Goal: Transaction & Acquisition: Purchase product/service

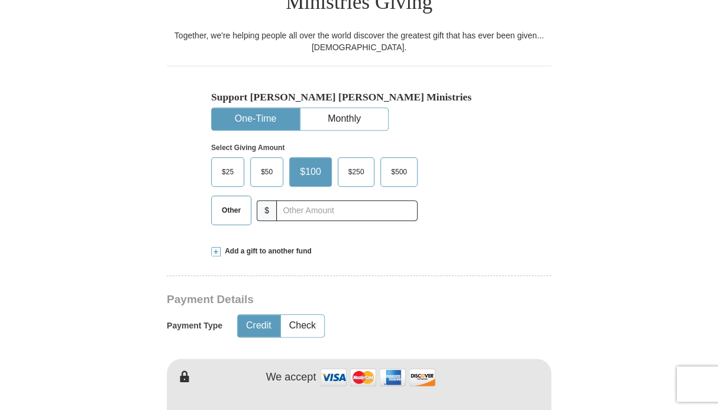
scroll to position [345, 0]
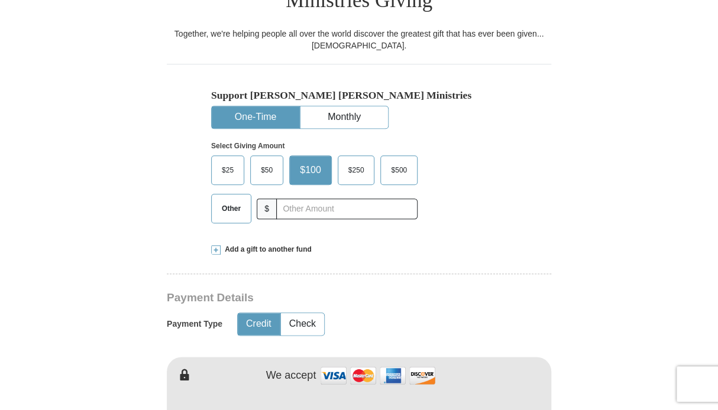
click at [405, 161] on span "$500" at bounding box center [399, 170] width 28 height 18
click at [0, 0] on input "$500" at bounding box center [0, 0] width 0 height 0
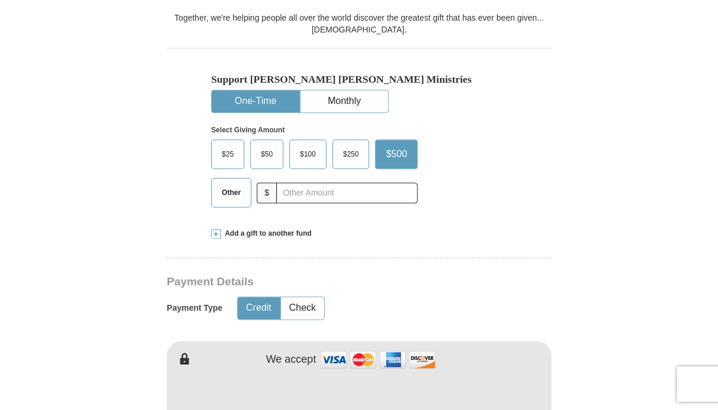
scroll to position [353, 0]
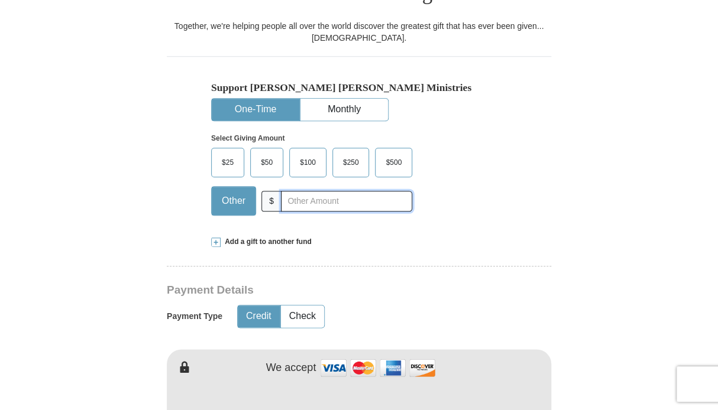
click at [309, 191] on input "text" at bounding box center [346, 201] width 131 height 21
click at [388, 302] on div "Payment Type Credit Check" at bounding box center [318, 317] width 302 height 30
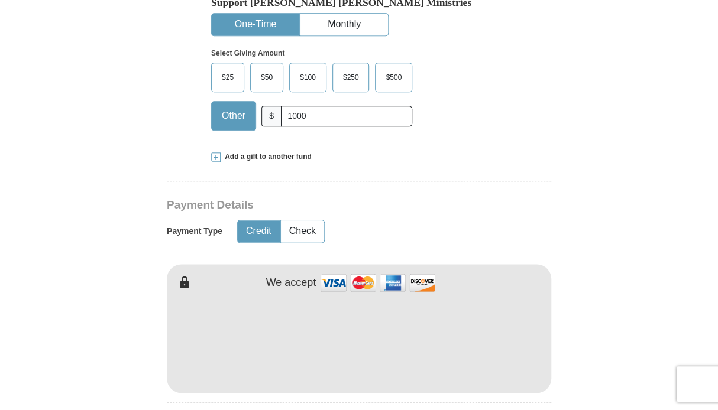
scroll to position [440, 0]
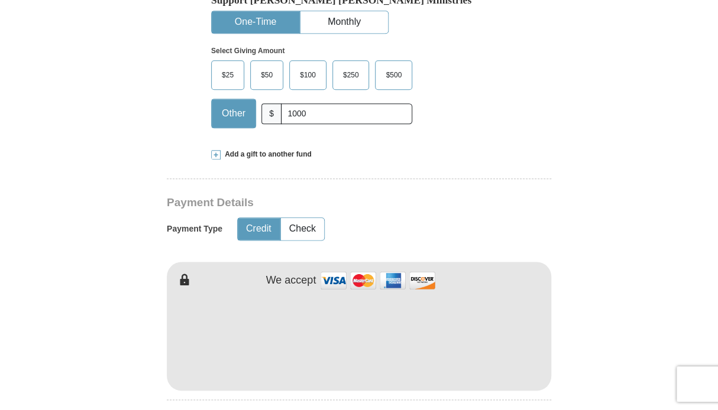
click at [293, 104] on input "1000" at bounding box center [346, 114] width 131 height 21
type input "1500"
click at [421, 196] on h3 "Payment Details" at bounding box center [318, 203] width 302 height 14
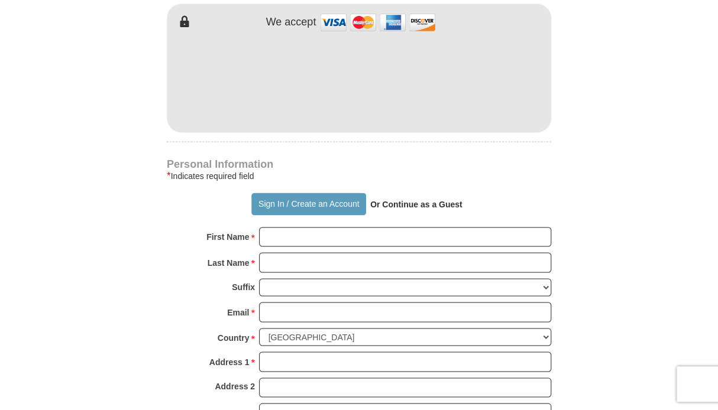
scroll to position [700, 0]
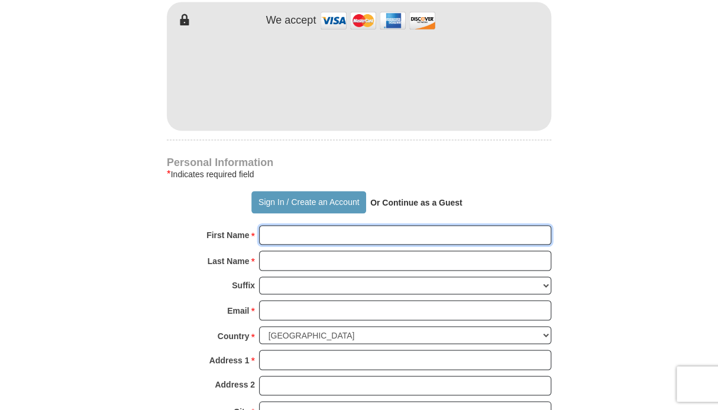
click at [395, 225] on input "First Name *" at bounding box center [405, 235] width 292 height 20
type input "[PERSON_NAME]"
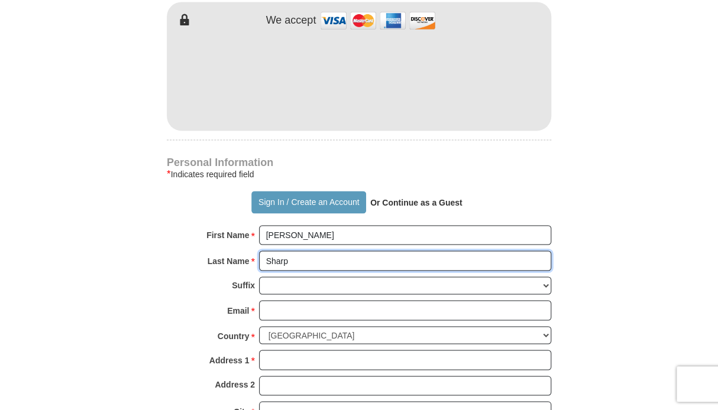
type input "Sharp"
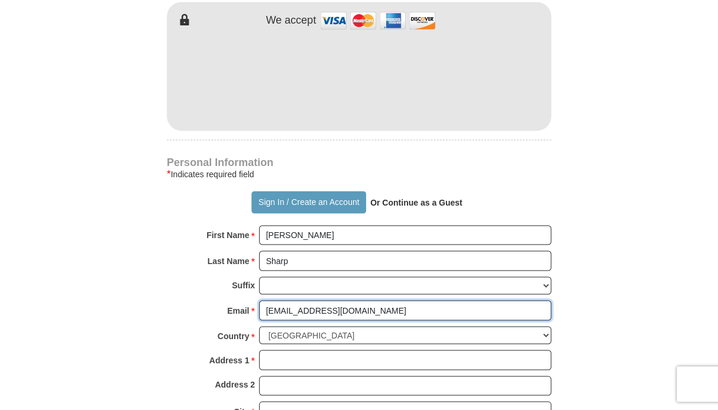
type input "[EMAIL_ADDRESS][DOMAIN_NAME]"
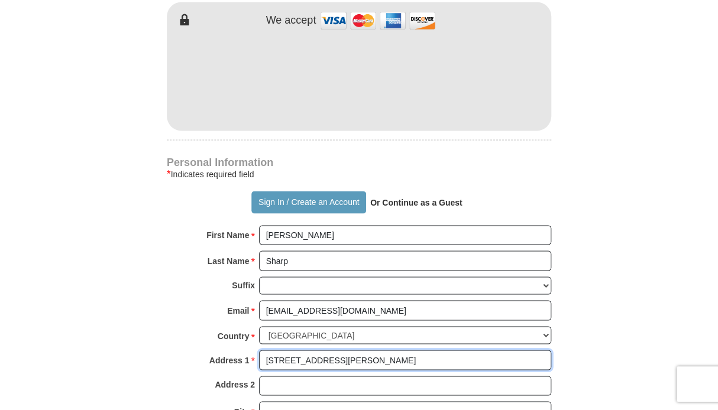
type input "[STREET_ADDRESS][PERSON_NAME]"
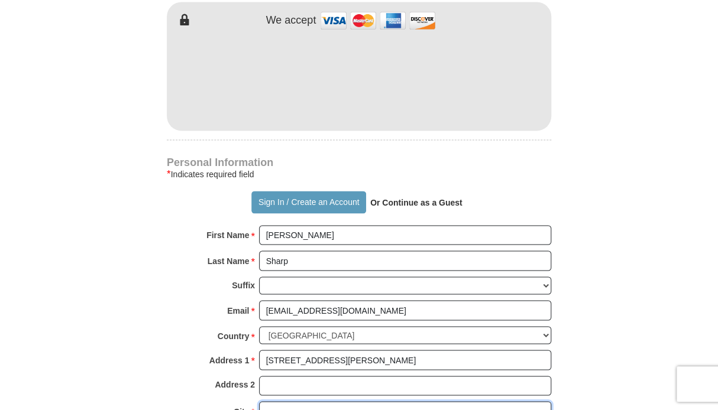
type input "[PERSON_NAME][GEOGRAPHIC_DATA]"
select select "IL"
type input "60140"
type input "7737421133"
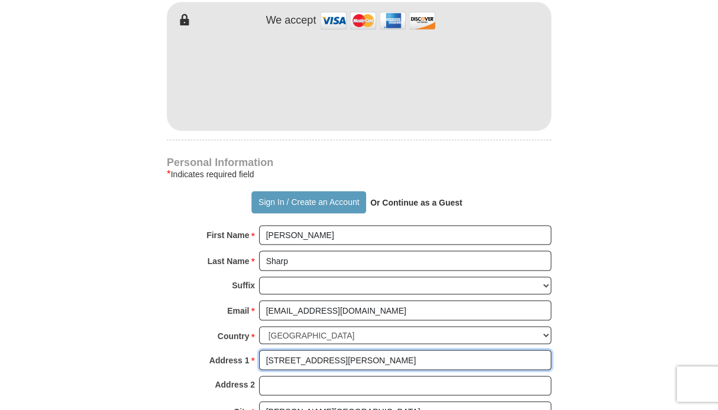
type input "[STREET_ADDRESS][PERSON_NAME]"
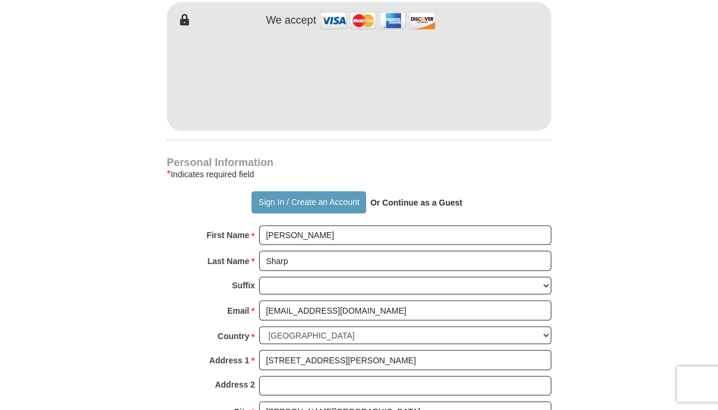
click at [619, 315] on form "Already have an account? Sign in for faster giving. Don't have an account? Crea…" at bounding box center [359, 88] width 674 height 1483
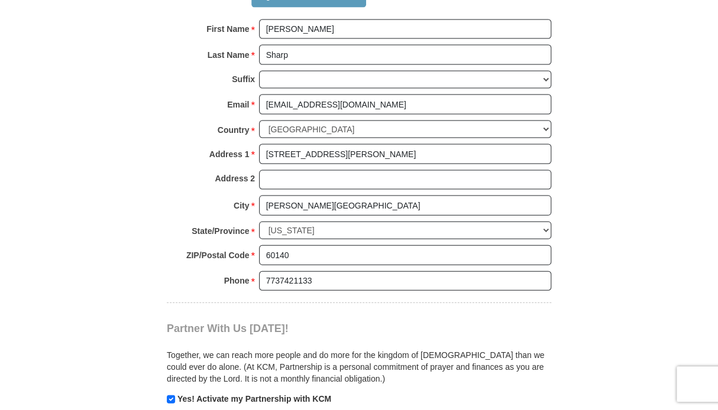
scroll to position [909, 0]
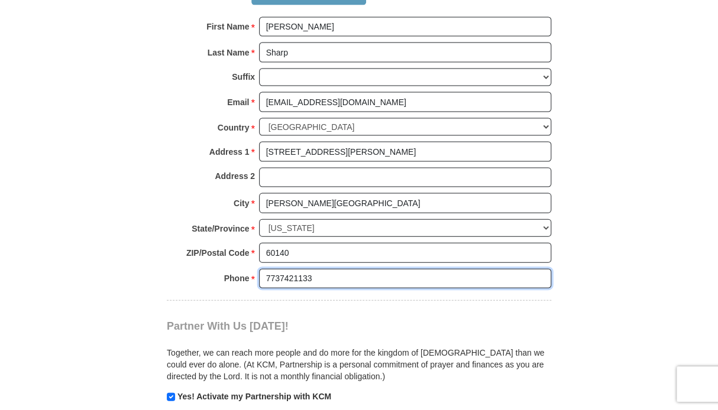
drag, startPoint x: 311, startPoint y: 248, endPoint x: 250, endPoint y: 259, distance: 62.0
click at [250, 269] on div "Phone * * 7737421133 Please enter Phone Number Please enter Phone" at bounding box center [359, 282] width 384 height 26
type input "2702070389"
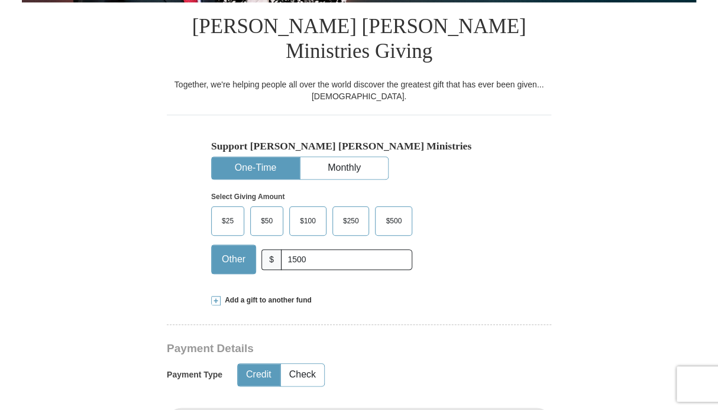
scroll to position [290, 0]
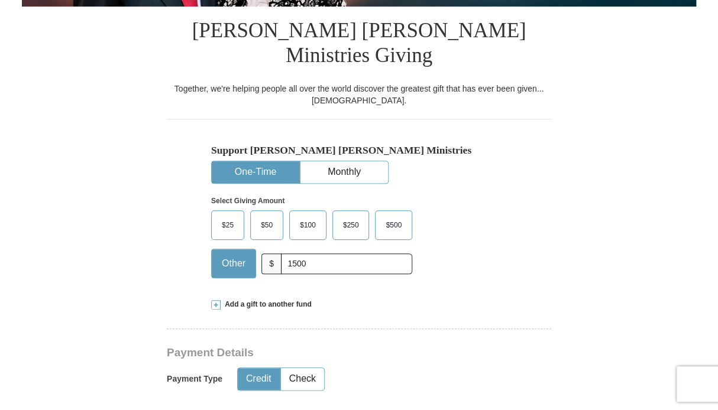
click at [215, 300] on span at bounding box center [215, 304] width 9 height 9
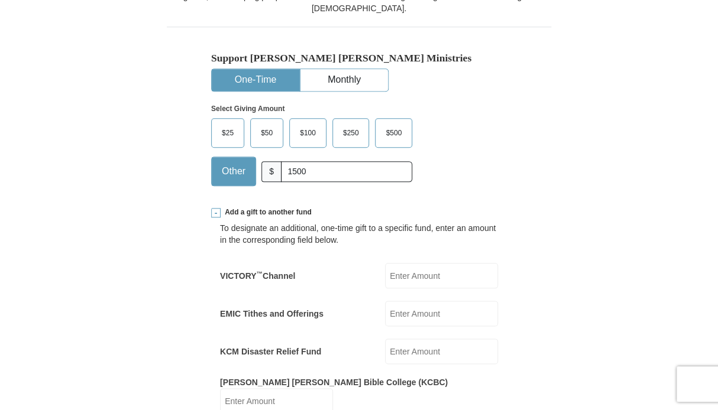
scroll to position [381, 0]
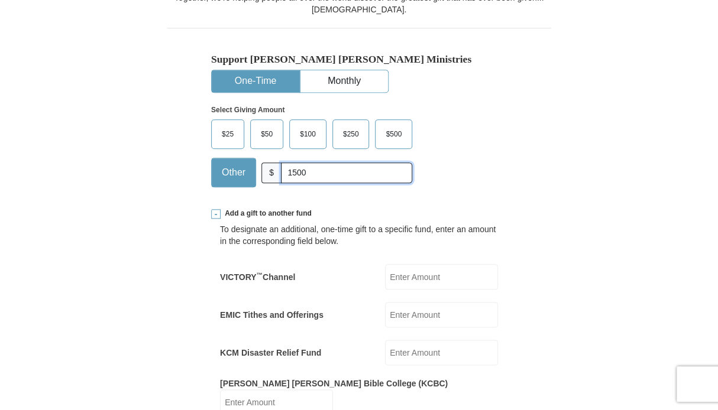
drag, startPoint x: 310, startPoint y: 146, endPoint x: 292, endPoint y: 146, distance: 18.3
click at [292, 163] on input "1500" at bounding box center [346, 173] width 131 height 21
type input "1000"
click at [438, 264] on input "VICTORY ™ Channel" at bounding box center [441, 276] width 113 height 25
type input "500"
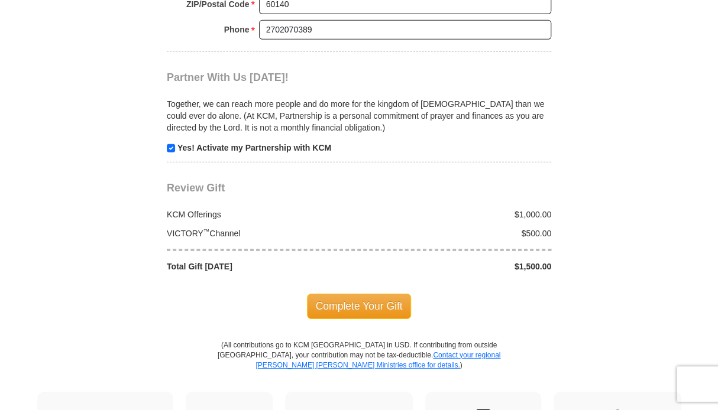
scroll to position [1368, 0]
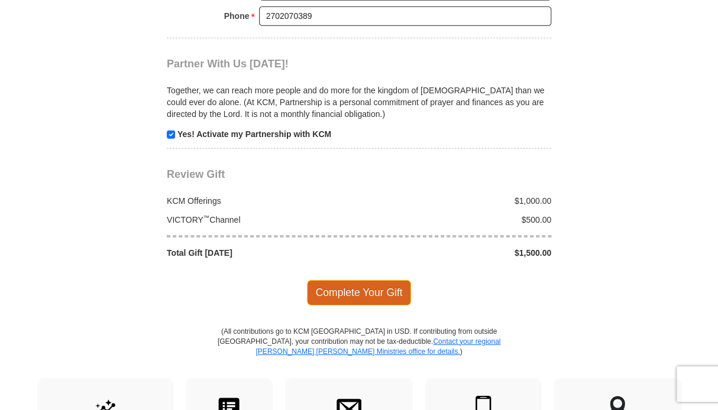
click at [374, 280] on span "Complete Your Gift" at bounding box center [359, 292] width 105 height 25
